Goal: Task Accomplishment & Management: Manage account settings

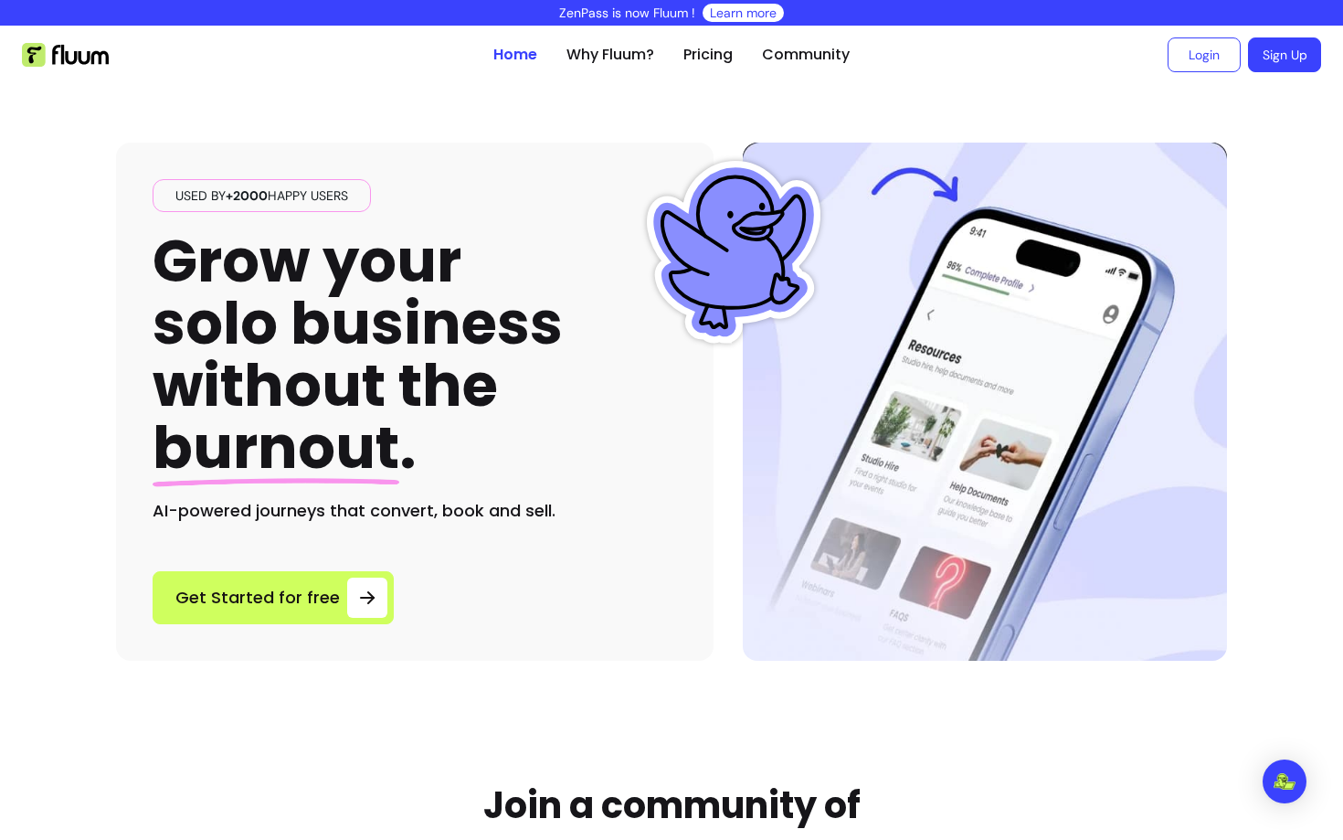
click at [776, 102] on div "Used by +2000 happy users Grow your solo business without the burnout . AI-powe…" at bounding box center [671, 372] width 1111 height 576
click at [1207, 67] on link "Login" at bounding box center [1203, 55] width 71 height 34
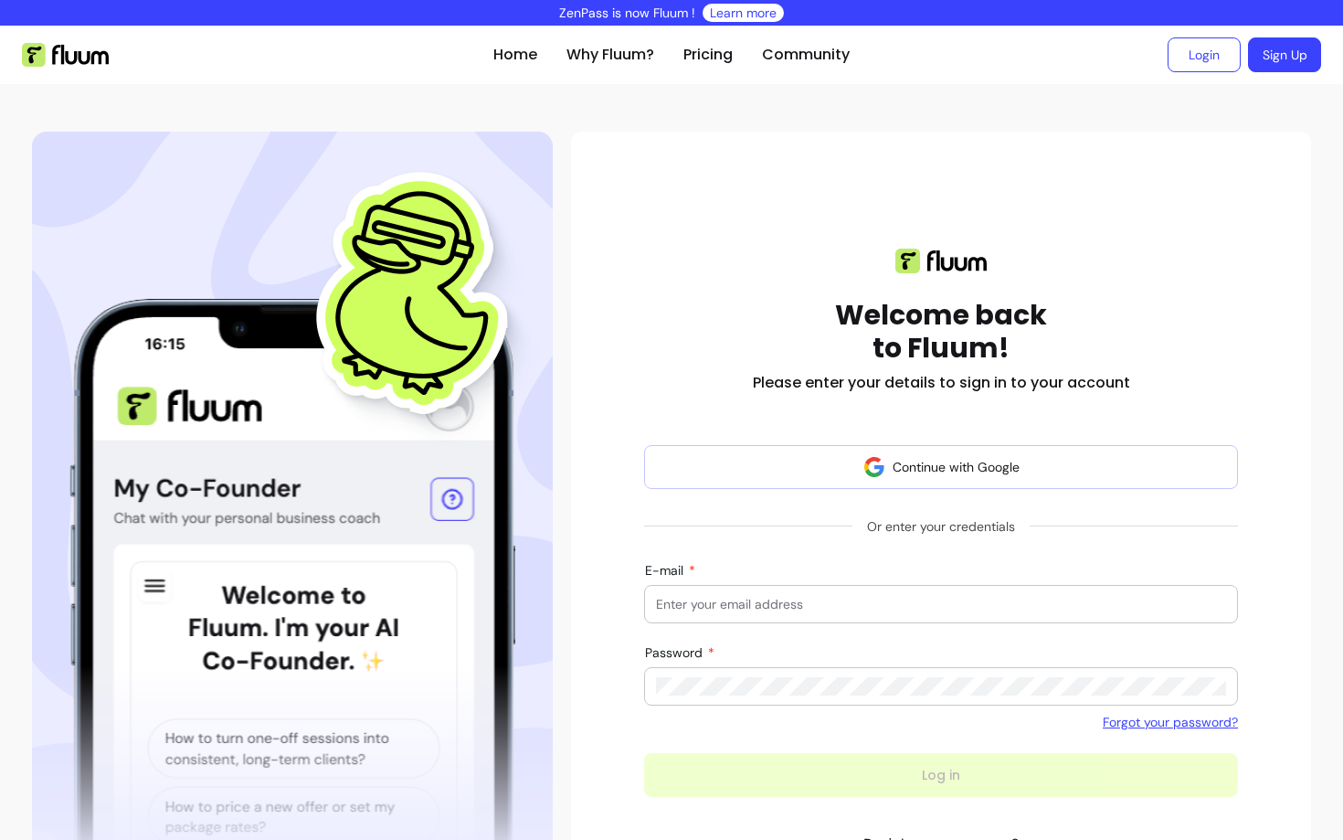
click at [709, 609] on input "E-mail" at bounding box center [941, 604] width 570 height 18
